Goal: Information Seeking & Learning: Learn about a topic

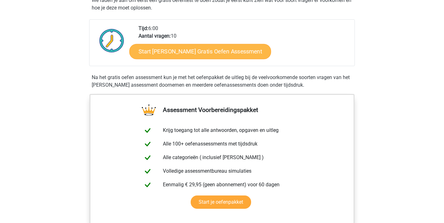
scroll to position [132, 0]
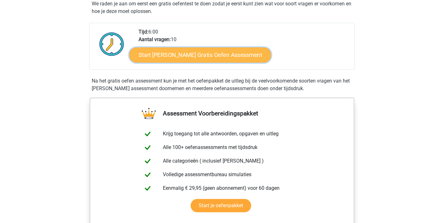
click at [198, 56] on link "Start [PERSON_NAME] Gratis Oefen Assessment" at bounding box center [200, 54] width 142 height 15
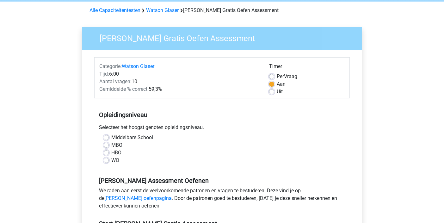
scroll to position [29, 0]
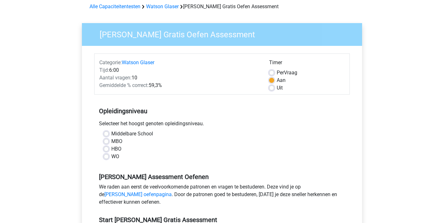
click at [111, 150] on label "HBO" at bounding box center [116, 149] width 10 height 8
click at [107, 150] on input "HBO" at bounding box center [106, 148] width 5 height 6
radio input "true"
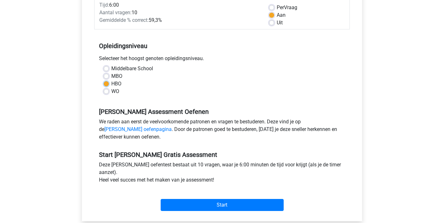
scroll to position [142, 0]
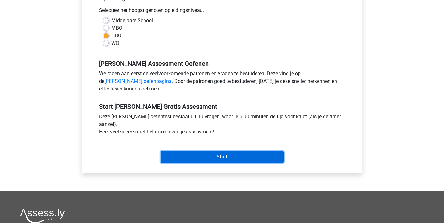
click at [228, 155] on input "Start" at bounding box center [222, 157] width 123 height 12
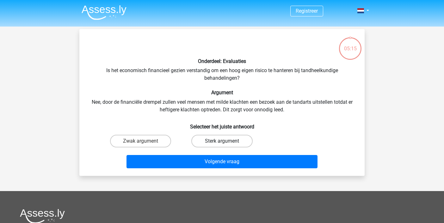
click at [201, 139] on label "Sterk argument" at bounding box center [221, 141] width 61 height 13
click at [222, 141] on input "Sterk argument" at bounding box center [224, 143] width 4 height 4
radio input "true"
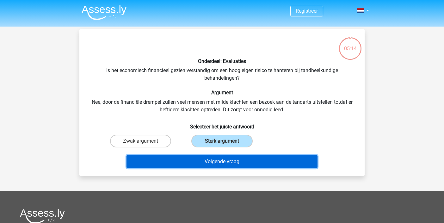
click at [198, 164] on button "Volgende vraag" at bounding box center [222, 161] width 191 height 13
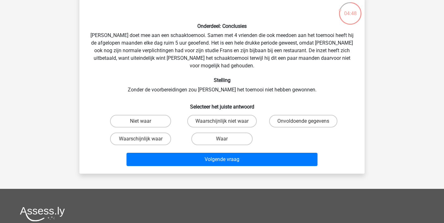
scroll to position [37, 0]
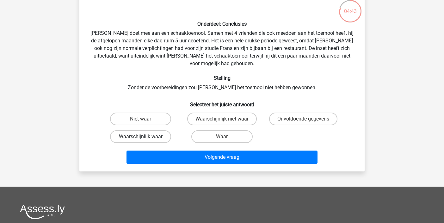
click at [130, 130] on label "Waarschijnlijk waar" at bounding box center [140, 136] width 61 height 13
click at [141, 137] on input "Waarschijnlijk waar" at bounding box center [143, 139] width 4 height 4
radio input "true"
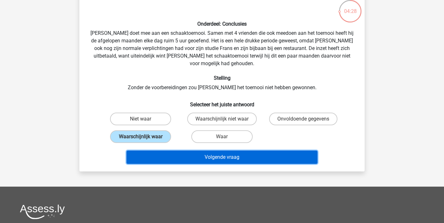
click at [195, 151] on button "Volgende vraag" at bounding box center [222, 157] width 191 height 13
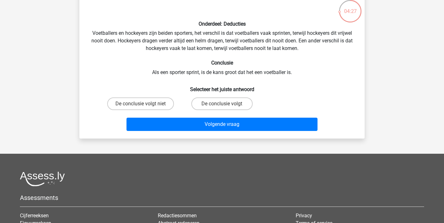
scroll to position [29, 0]
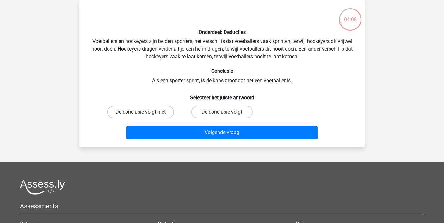
click at [172, 108] on label "De conclusie volgt niet" at bounding box center [140, 112] width 67 height 13
click at [145, 112] on input "De conclusie volgt niet" at bounding box center [143, 114] width 4 height 4
radio input "true"
click at [235, 111] on label "De conclusie volgt" at bounding box center [221, 112] width 61 height 13
click at [226, 112] on input "De conclusie volgt" at bounding box center [224, 114] width 4 height 4
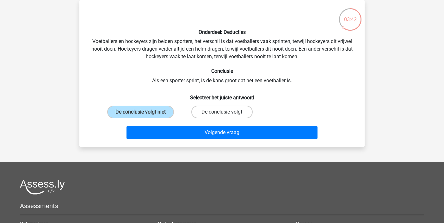
radio input "true"
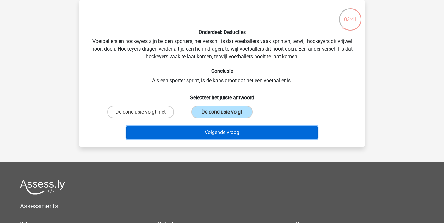
click at [228, 136] on button "Volgende vraag" at bounding box center [222, 132] width 191 height 13
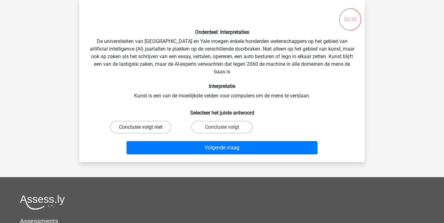
click at [152, 127] on label "Conclusie volgt niet" at bounding box center [140, 127] width 61 height 13
click at [145, 127] on input "Conclusie volgt niet" at bounding box center [143, 129] width 4 height 4
radio input "true"
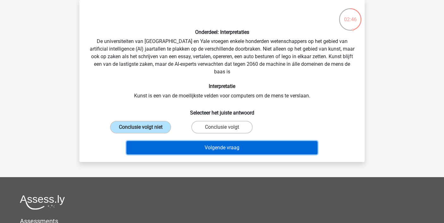
click at [243, 151] on button "Volgende vraag" at bounding box center [222, 147] width 191 height 13
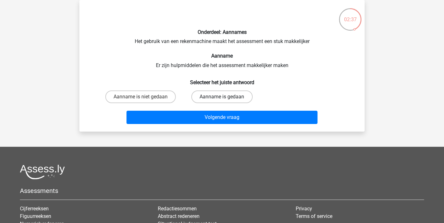
click at [217, 95] on label "Aanname is gedaan" at bounding box center [221, 96] width 61 height 13
click at [222, 97] on input "Aanname is gedaan" at bounding box center [224, 99] width 4 height 4
radio input "true"
click at [221, 125] on div "Volgende vraag" at bounding box center [222, 119] width 244 height 16
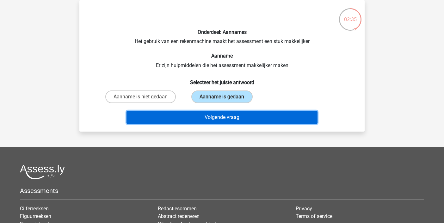
click at [223, 117] on button "Volgende vraag" at bounding box center [222, 117] width 191 height 13
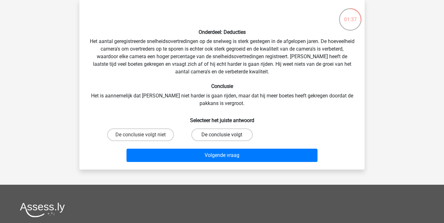
click at [204, 137] on label "De conclusie volgt" at bounding box center [221, 134] width 61 height 13
click at [222, 137] on input "De conclusie volgt" at bounding box center [224, 137] width 4 height 4
radio input "true"
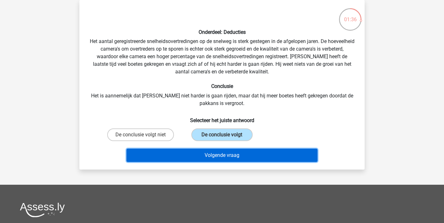
click at [201, 159] on button "Volgende vraag" at bounding box center [222, 155] width 191 height 13
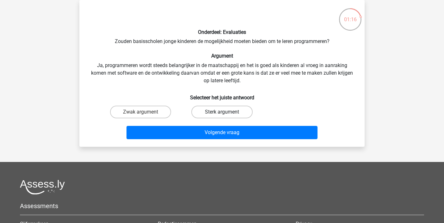
click at [195, 111] on label "Sterk argument" at bounding box center [221, 112] width 61 height 13
click at [222, 112] on input "Sterk argument" at bounding box center [224, 114] width 4 height 4
radio input "true"
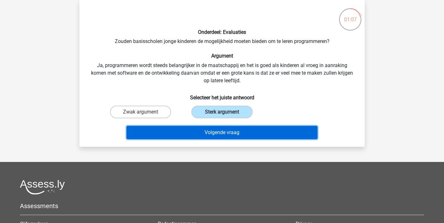
click at [189, 135] on button "Volgende vraag" at bounding box center [222, 132] width 191 height 13
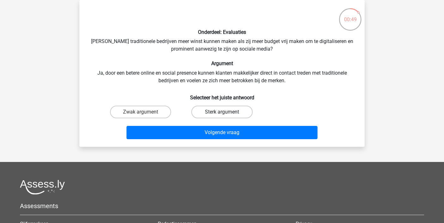
click at [233, 114] on label "Sterk argument" at bounding box center [221, 112] width 61 height 13
click at [226, 114] on input "Sterk argument" at bounding box center [224, 114] width 4 height 4
radio input "true"
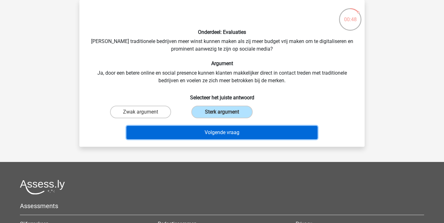
click at [232, 138] on button "Volgende vraag" at bounding box center [222, 132] width 191 height 13
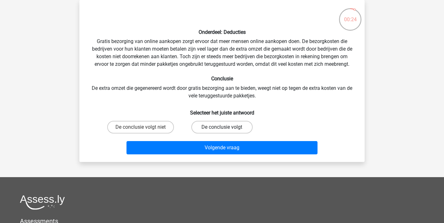
click at [201, 125] on label "De conclusie volgt" at bounding box center [221, 127] width 61 height 13
click at [222, 127] on input "De conclusie volgt" at bounding box center [224, 129] width 4 height 4
radio input "true"
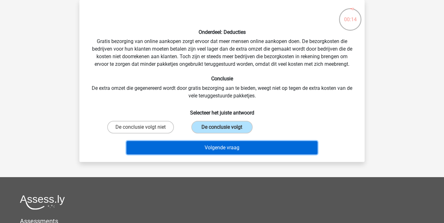
click at [198, 150] on button "Volgende vraag" at bounding box center [222, 147] width 191 height 13
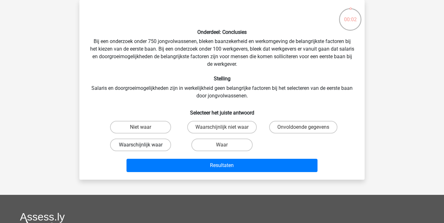
click at [140, 147] on label "Waarschijnlijk waar" at bounding box center [140, 145] width 61 height 13
click at [141, 147] on input "Waarschijnlijk waar" at bounding box center [143, 147] width 4 height 4
radio input "true"
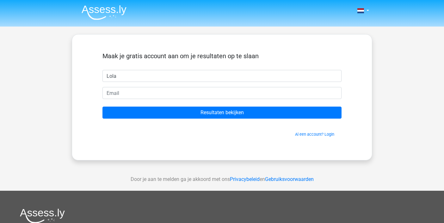
type input "Lola"
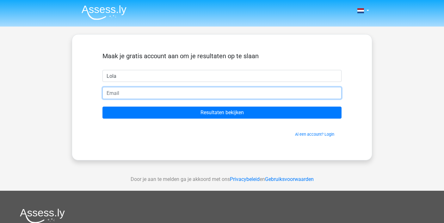
click at [157, 95] on input "email" at bounding box center [221, 93] width 239 height 12
type input "Lolaterbeest@gmail.com"
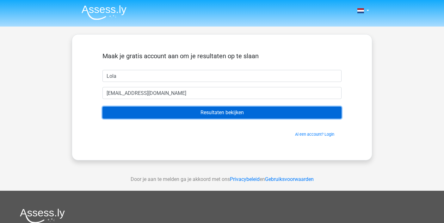
click at [177, 114] on input "Resultaten bekijken" at bounding box center [221, 113] width 239 height 12
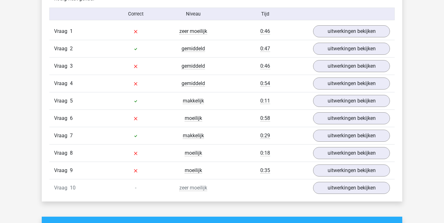
scroll to position [529, 0]
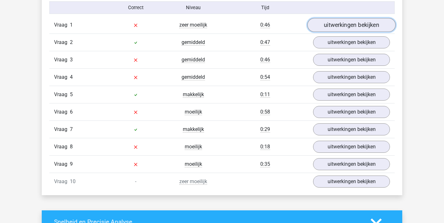
click at [352, 28] on link "uitwerkingen bekijken" at bounding box center [351, 25] width 88 height 14
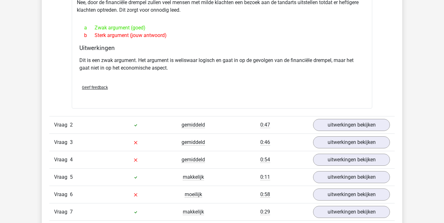
scroll to position [613, 0]
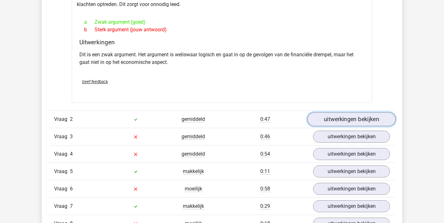
click at [344, 118] on link "uitwerkingen bekijken" at bounding box center [351, 119] width 88 height 14
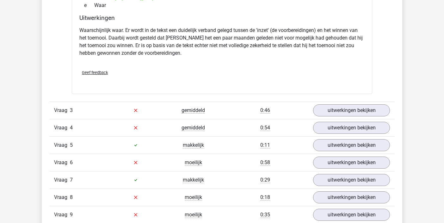
scroll to position [855, 0]
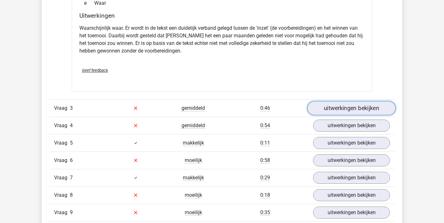
click at [343, 110] on link "uitwerkingen bekijken" at bounding box center [351, 108] width 88 height 14
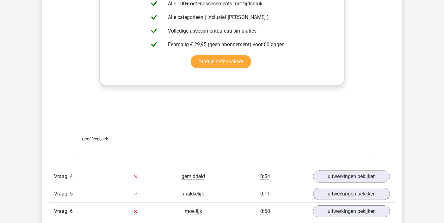
scroll to position [1150, 0]
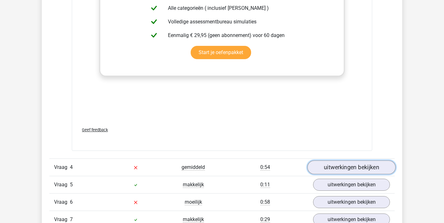
click at [333, 162] on link "uitwerkingen bekijken" at bounding box center [351, 167] width 88 height 14
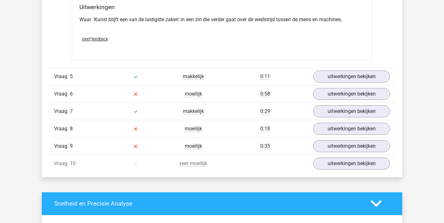
scroll to position [1426, 0]
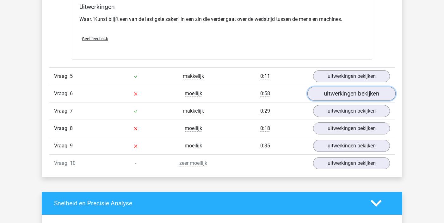
click at [355, 89] on link "uitwerkingen bekijken" at bounding box center [351, 94] width 88 height 14
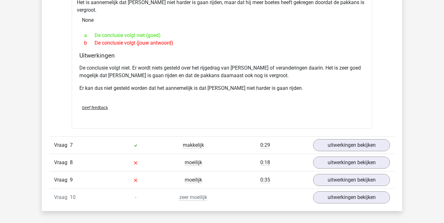
scroll to position [1593, 0]
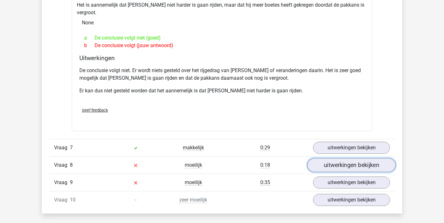
click at [341, 158] on link "uitwerkingen bekijken" at bounding box center [351, 165] width 88 height 14
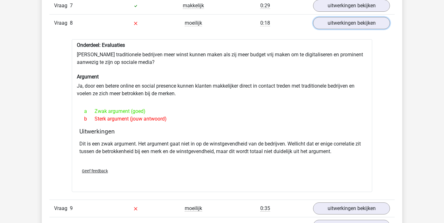
scroll to position [1734, 0]
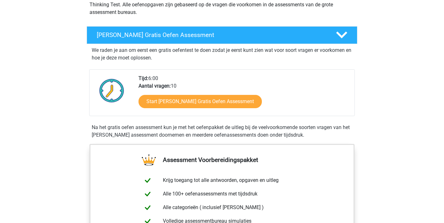
scroll to position [86, 0]
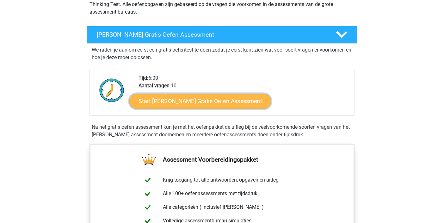
click at [184, 102] on link "Start [PERSON_NAME] Gratis Oefen Assessment" at bounding box center [200, 101] width 142 height 15
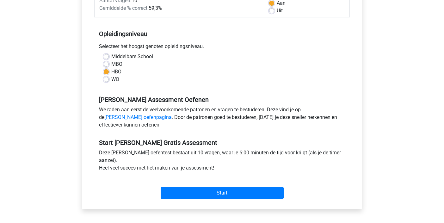
scroll to position [106, 0]
click at [111, 79] on label "WO" at bounding box center [115, 79] width 8 height 8
click at [104, 79] on input "WO" at bounding box center [106, 78] width 5 height 6
radio input "true"
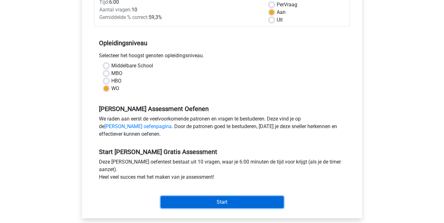
click at [224, 202] on input "Start" at bounding box center [222, 202] width 123 height 12
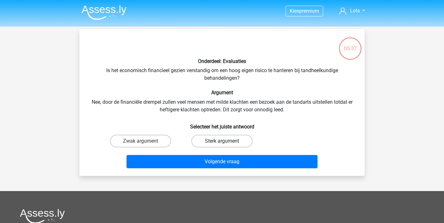
click at [212, 146] on label "Sterk argument" at bounding box center [221, 141] width 61 height 13
click at [222, 145] on input "Sterk argument" at bounding box center [224, 143] width 4 height 4
radio input "true"
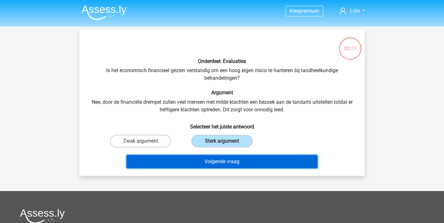
click at [212, 161] on button "Volgende vraag" at bounding box center [222, 161] width 191 height 13
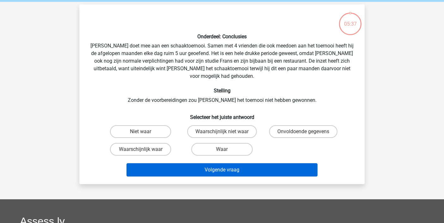
scroll to position [29, 0]
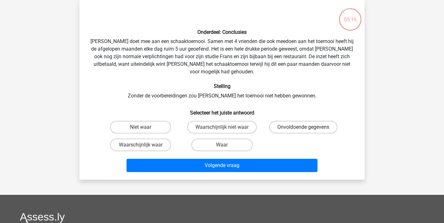
click at [280, 121] on label "Onvoldoende gegevens" at bounding box center [303, 127] width 68 height 13
click at [303, 127] on input "Onvoldoende gegevens" at bounding box center [305, 129] width 4 height 4
radio input "true"
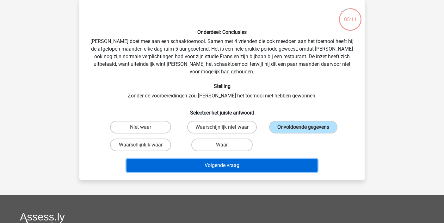
click at [253, 162] on button "Volgende vraag" at bounding box center [222, 165] width 191 height 13
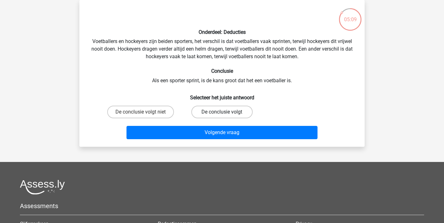
click at [208, 107] on label "De conclusie volgt" at bounding box center [221, 112] width 61 height 13
click at [222, 112] on input "De conclusie volgt" at bounding box center [224, 114] width 4 height 4
radio input "true"
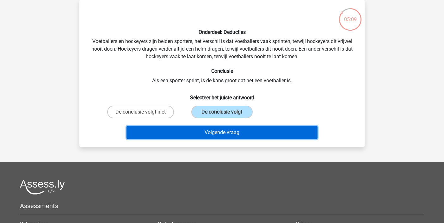
click at [207, 129] on button "Volgende vraag" at bounding box center [222, 132] width 191 height 13
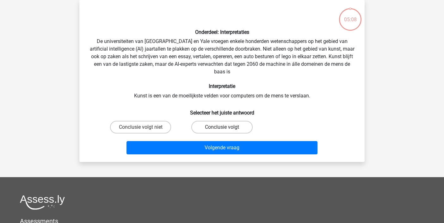
click at [213, 129] on label "Conclusie volgt" at bounding box center [221, 127] width 61 height 13
click at [222, 129] on input "Conclusie volgt" at bounding box center [224, 129] width 4 height 4
radio input "true"
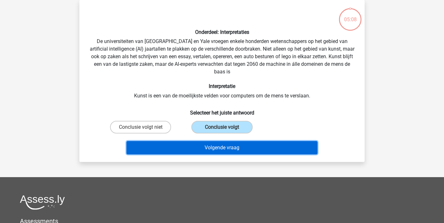
click at [212, 152] on button "Volgende vraag" at bounding box center [222, 147] width 191 height 13
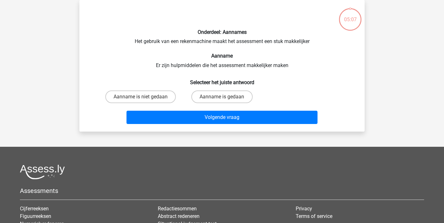
click at [222, 98] on input "Aanname is gedaan" at bounding box center [224, 99] width 4 height 4
radio input "true"
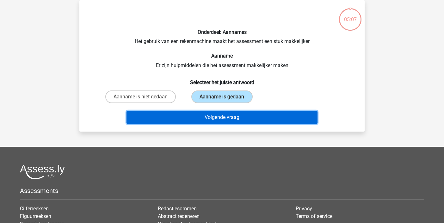
click at [222, 118] on button "Volgende vraag" at bounding box center [222, 117] width 191 height 13
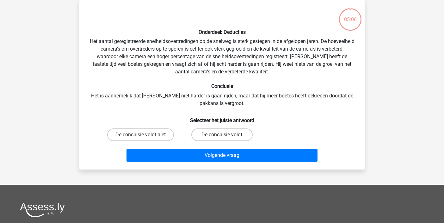
click at [219, 130] on label "De conclusie volgt" at bounding box center [221, 134] width 61 height 13
click at [222, 135] on input "De conclusie volgt" at bounding box center [224, 137] width 4 height 4
radio input "true"
click at [217, 168] on div "Onderdeel: Deducties Het aantal geregistreerde snelheidsovertredingen op de sne…" at bounding box center [221, 85] width 285 height 170
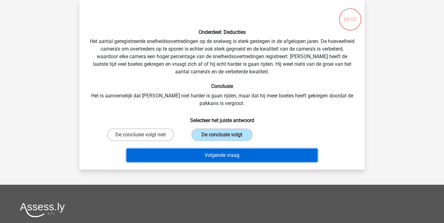
click at [218, 158] on button "Volgende vraag" at bounding box center [222, 155] width 191 height 13
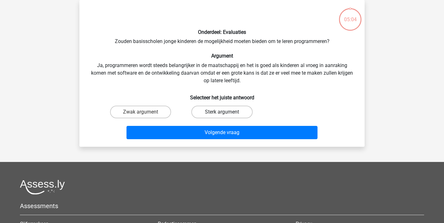
click at [227, 113] on label "Sterk argument" at bounding box center [221, 112] width 61 height 13
click at [226, 113] on input "Sterk argument" at bounding box center [224, 114] width 4 height 4
radio input "true"
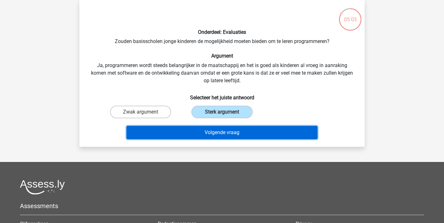
click at [227, 131] on button "Volgende vraag" at bounding box center [222, 132] width 191 height 13
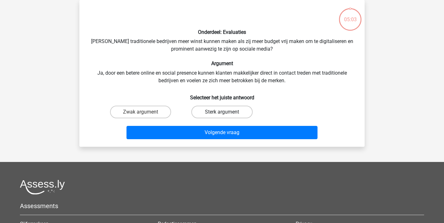
click at [228, 113] on label "Sterk argument" at bounding box center [221, 112] width 61 height 13
click at [226, 113] on input "Sterk argument" at bounding box center [224, 114] width 4 height 4
radio input "true"
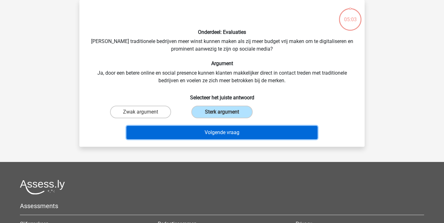
click at [225, 138] on button "Volgende vraag" at bounding box center [222, 132] width 191 height 13
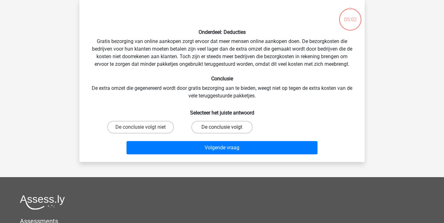
click at [227, 127] on label "De conclusie volgt" at bounding box center [221, 127] width 61 height 13
click at [226, 127] on input "De conclusie volgt" at bounding box center [224, 129] width 4 height 4
radio input "true"
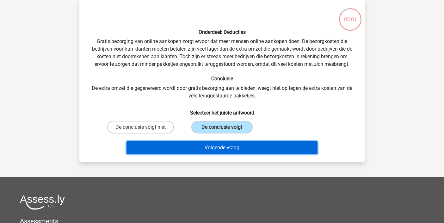
click at [227, 147] on button "Volgende vraag" at bounding box center [222, 147] width 191 height 13
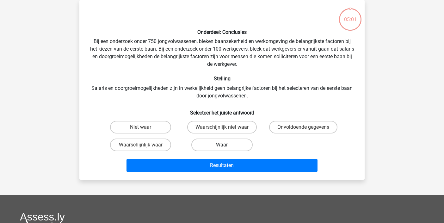
click at [225, 141] on label "Waar" at bounding box center [221, 145] width 61 height 13
click at [225, 145] on input "Waar" at bounding box center [224, 147] width 4 height 4
radio input "true"
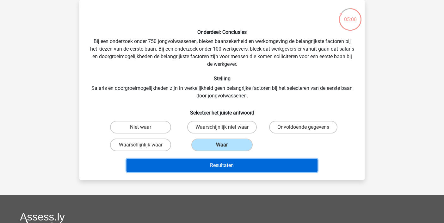
click at [225, 165] on button "Resultaten" at bounding box center [222, 165] width 191 height 13
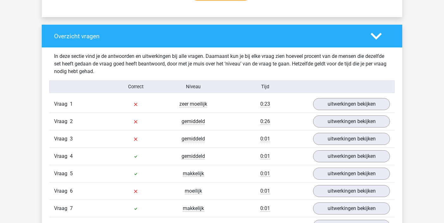
scroll to position [451, 0]
